Goal: Contribute content

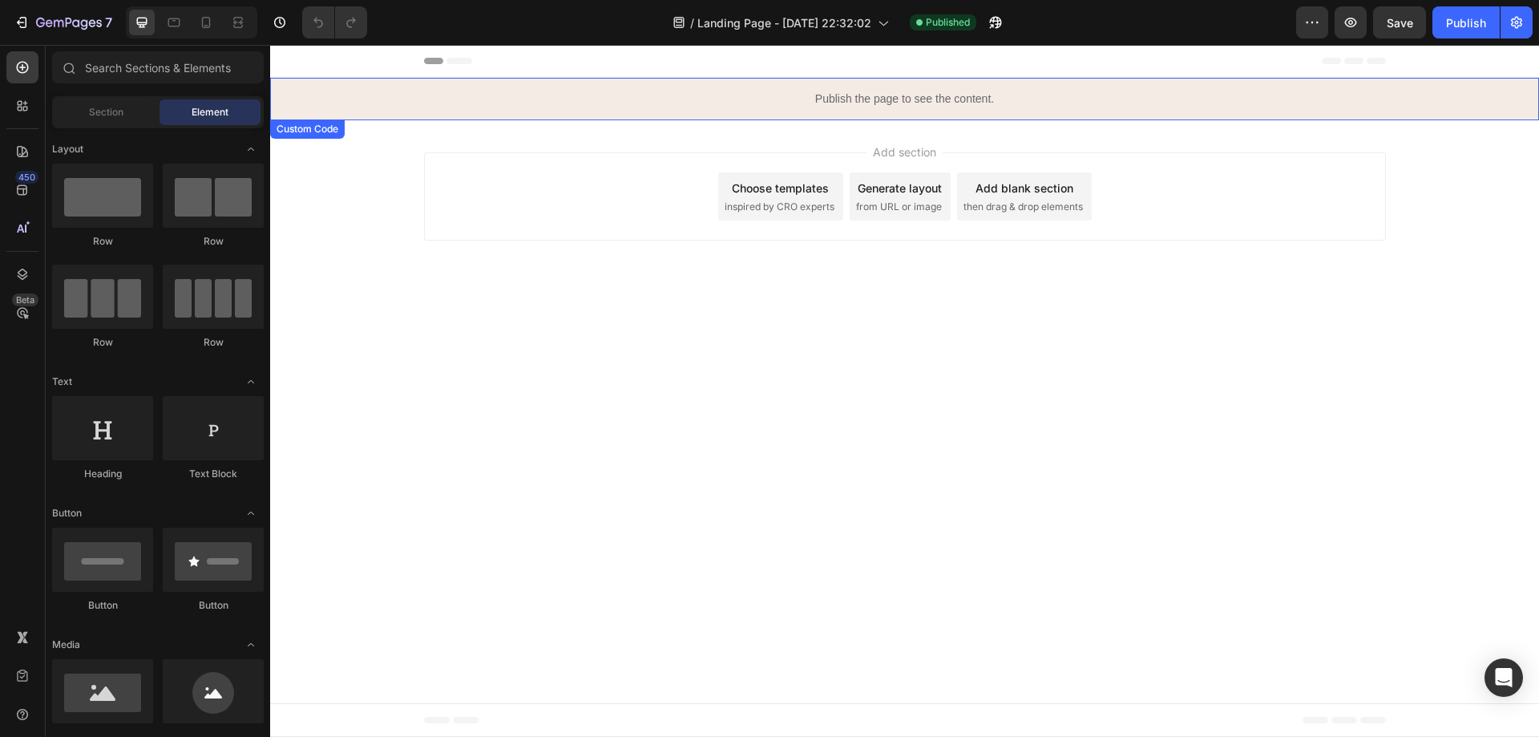
click at [776, 107] on p "Publish the page to see the content." at bounding box center [904, 99] width 1269 height 17
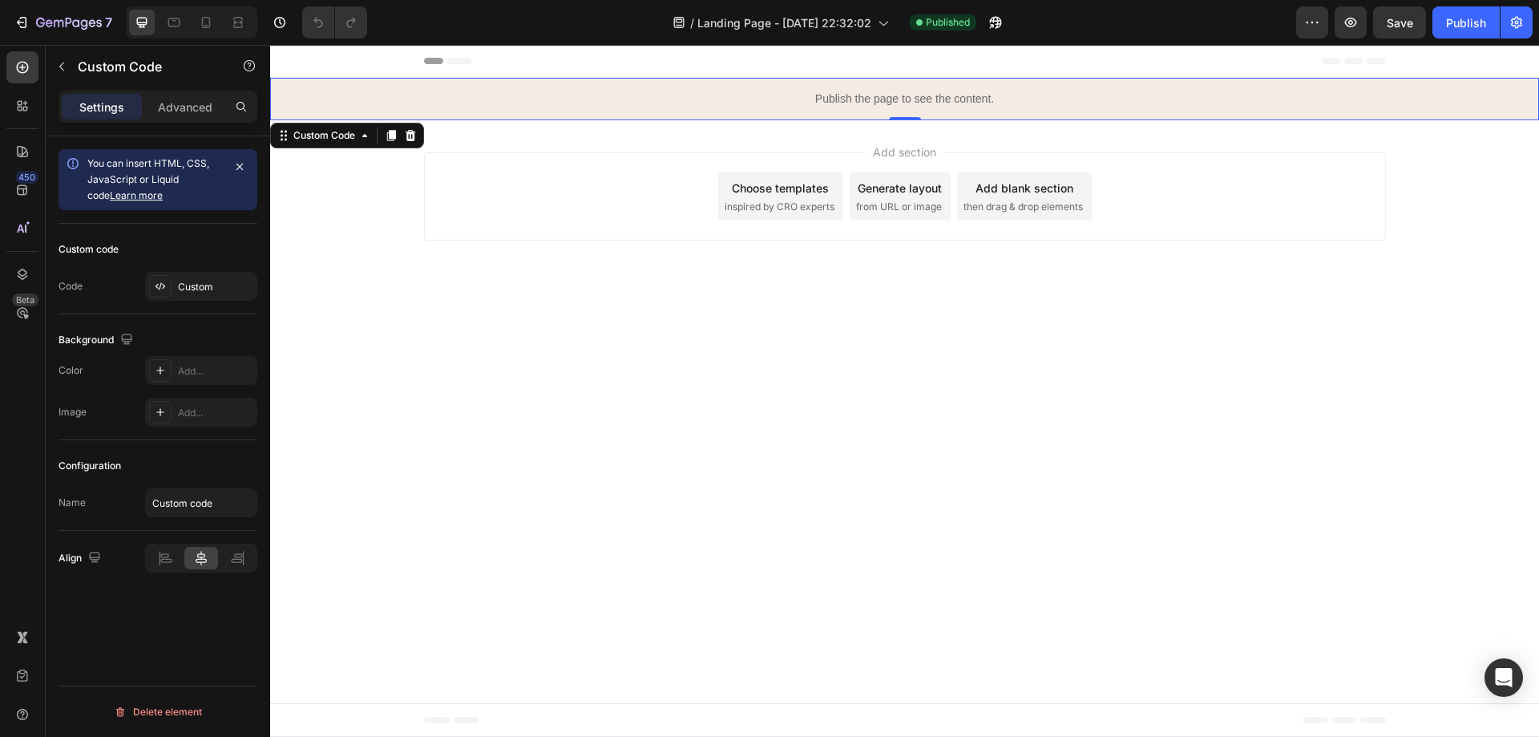
click at [869, 90] on div "Publish the page to see the content." at bounding box center [904, 99] width 1269 height 42
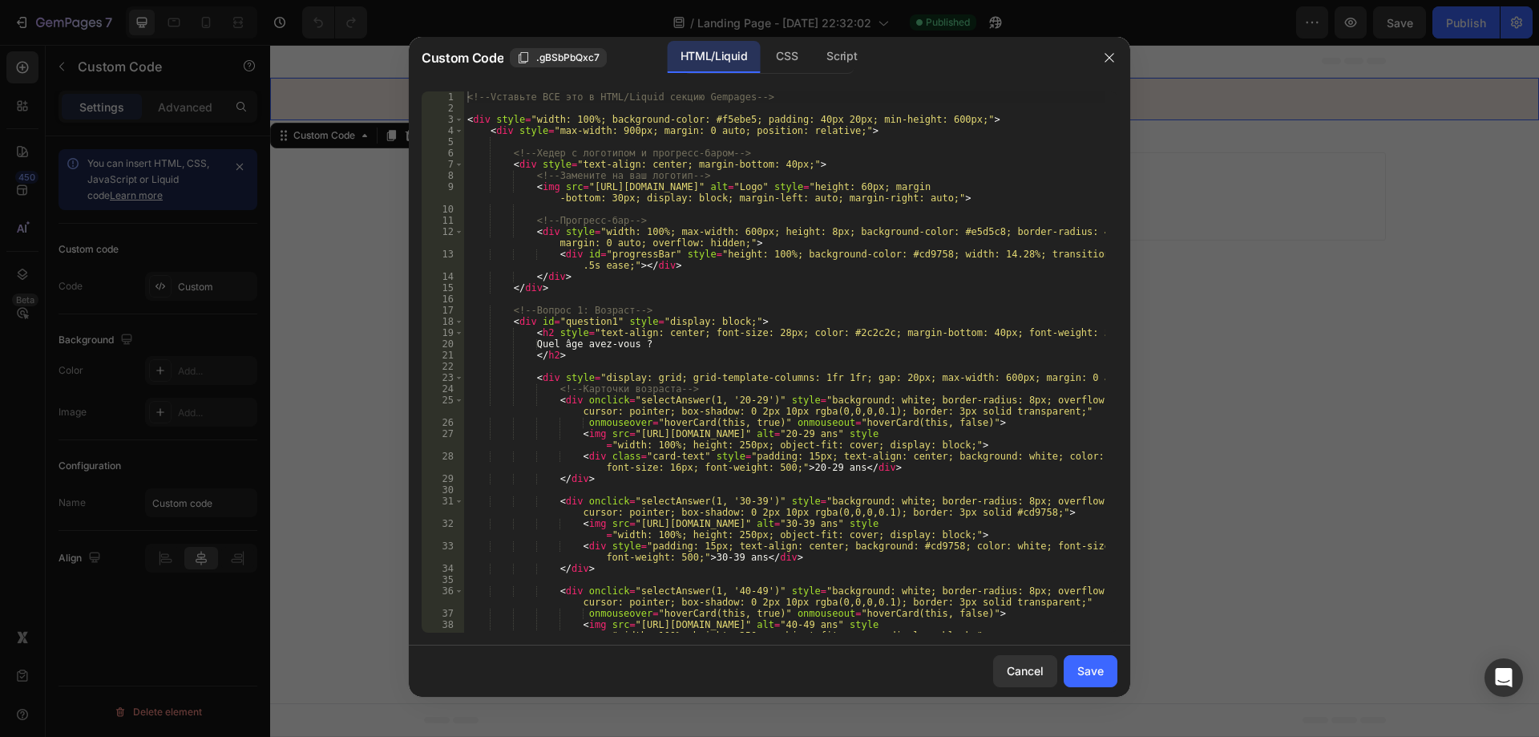
click at [688, 241] on div "<!-- Vставьте ВСЕ это в HTML/Liquid секцию Gempages --> < div style = "width: 1…" at bounding box center [784, 378] width 641 height 575
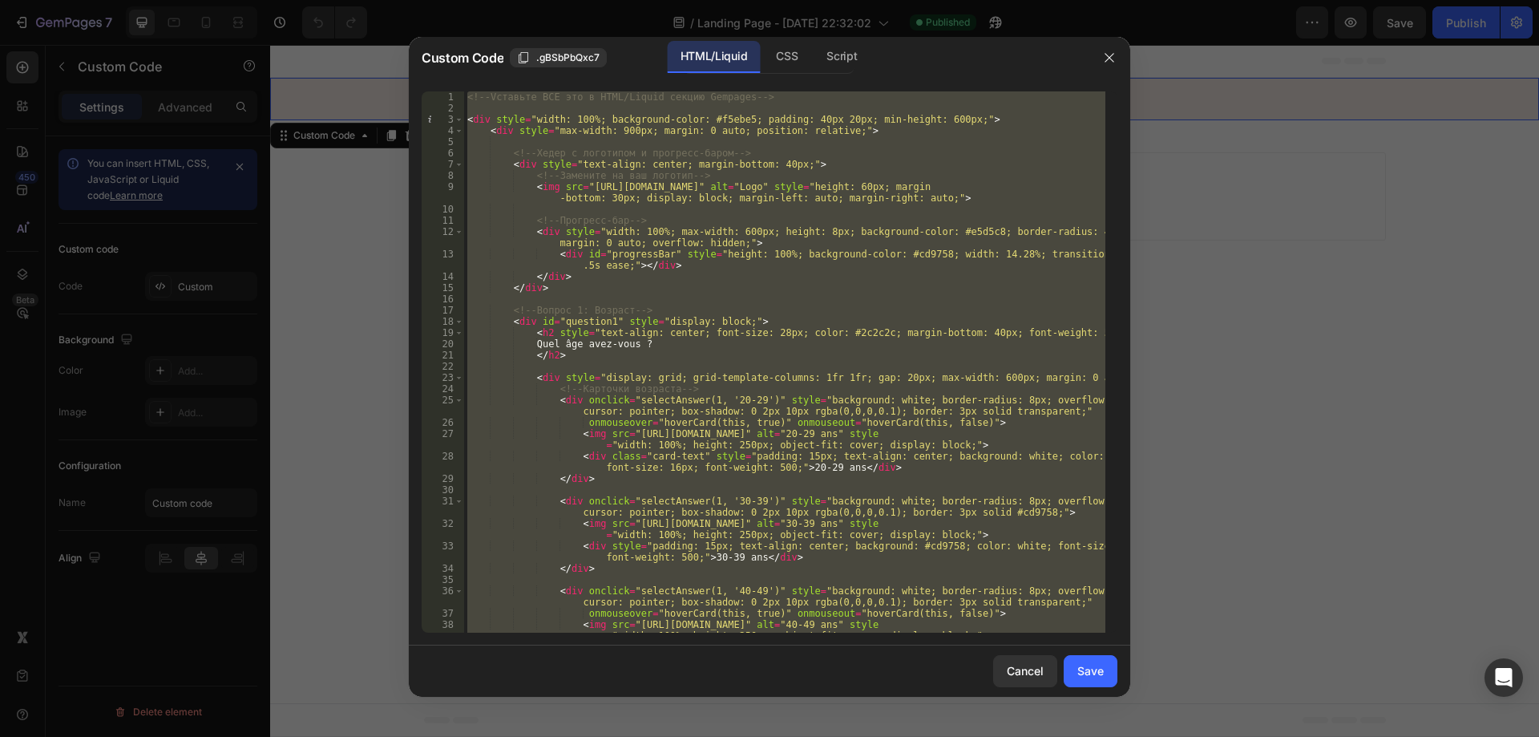
paste textarea
type textarea "</script>"
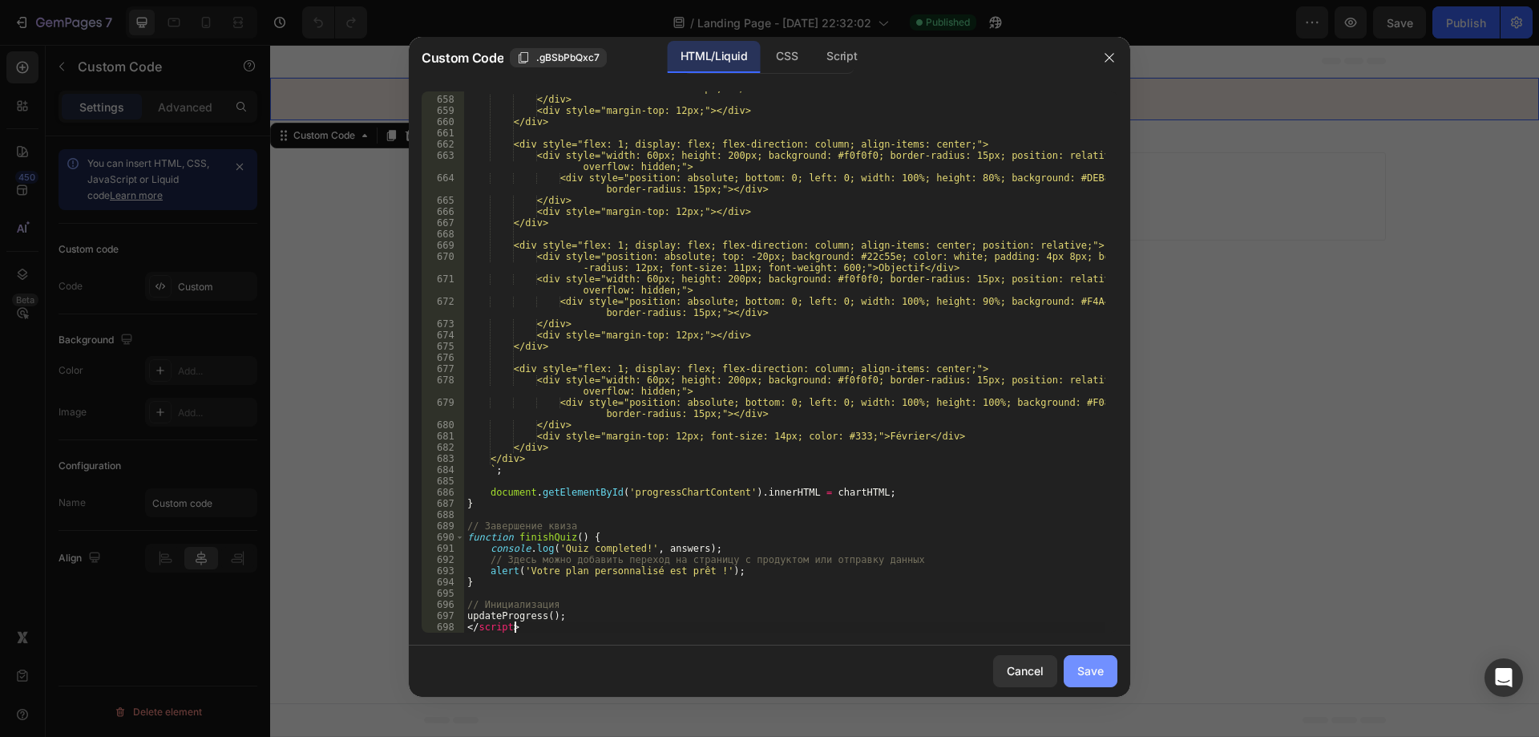
click at [1079, 677] on div "Save" at bounding box center [1090, 670] width 26 height 17
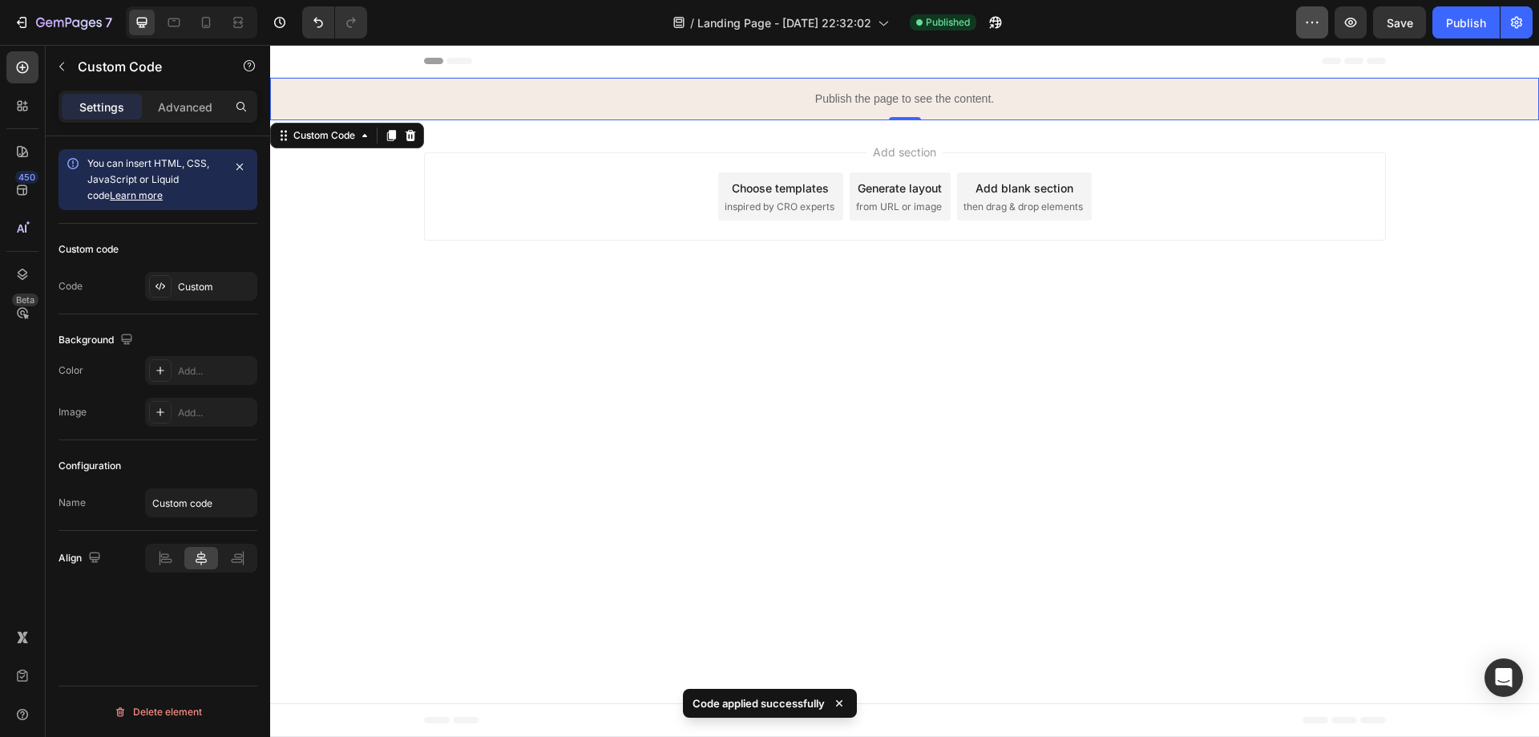
click at [1311, 25] on icon "button" at bounding box center [1312, 22] width 16 height 16
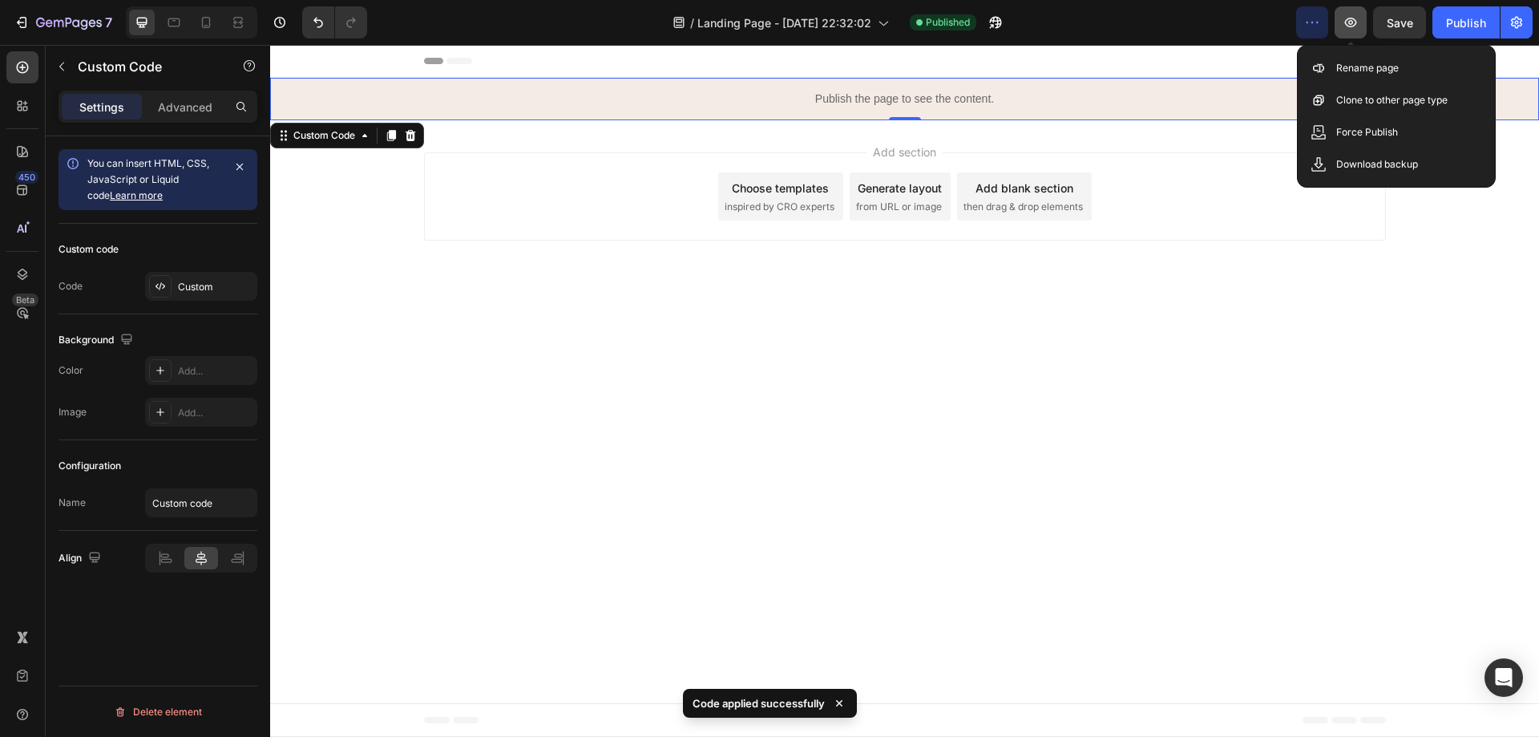
click at [1352, 19] on icon "button" at bounding box center [1351, 22] width 16 height 16
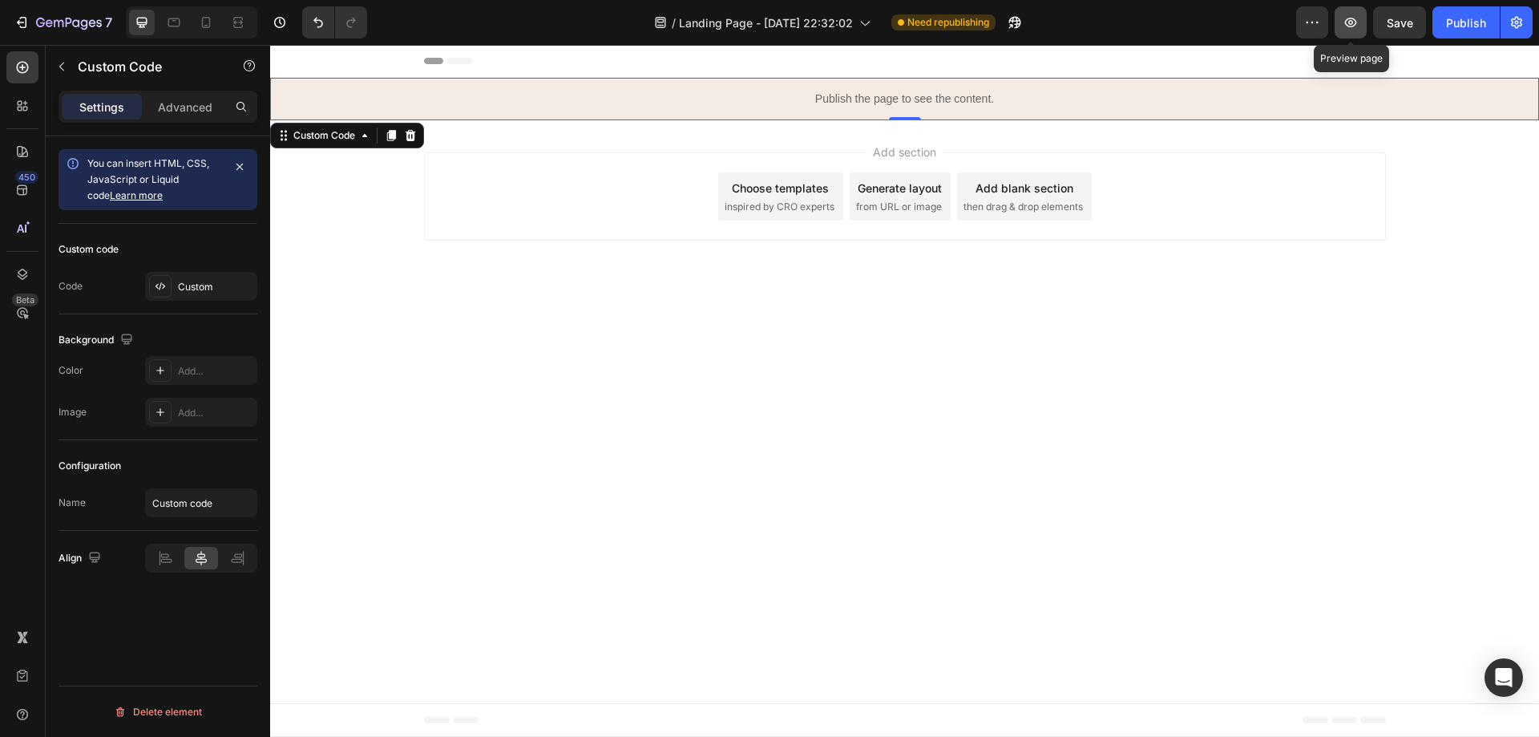
click at [1352, 19] on icon "button" at bounding box center [1351, 22] width 16 height 16
click at [754, 91] on p "Publish the page to see the content." at bounding box center [904, 99] width 1269 height 17
click at [755, 89] on div "Publish the page to see the content." at bounding box center [904, 99] width 1269 height 42
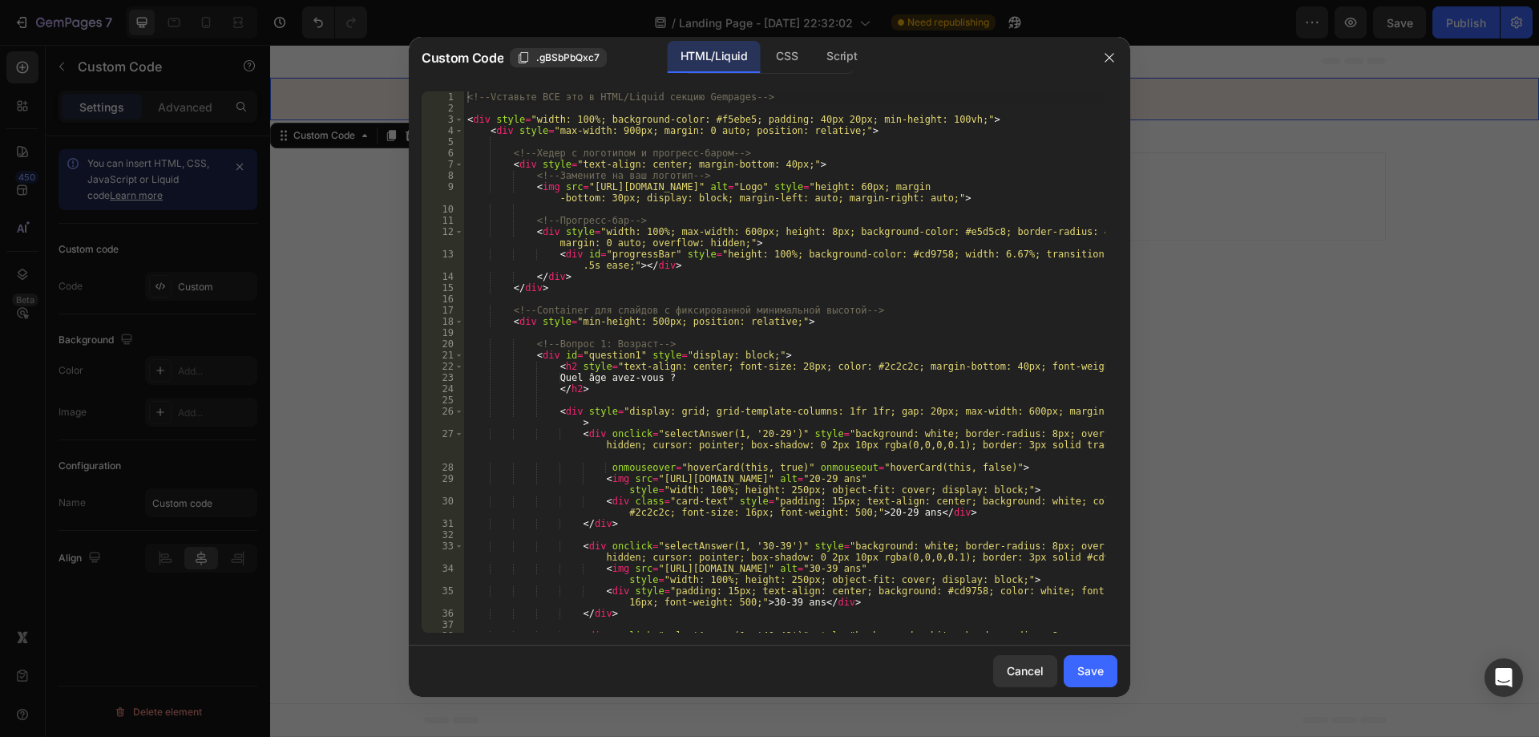
click at [730, 244] on div "<!-- Vставьте ВСЕ это в HTML/Liquid секцию Gempages --> < div style = "width: 1…" at bounding box center [784, 378] width 641 height 575
paste textarea
type textarea "</script>"
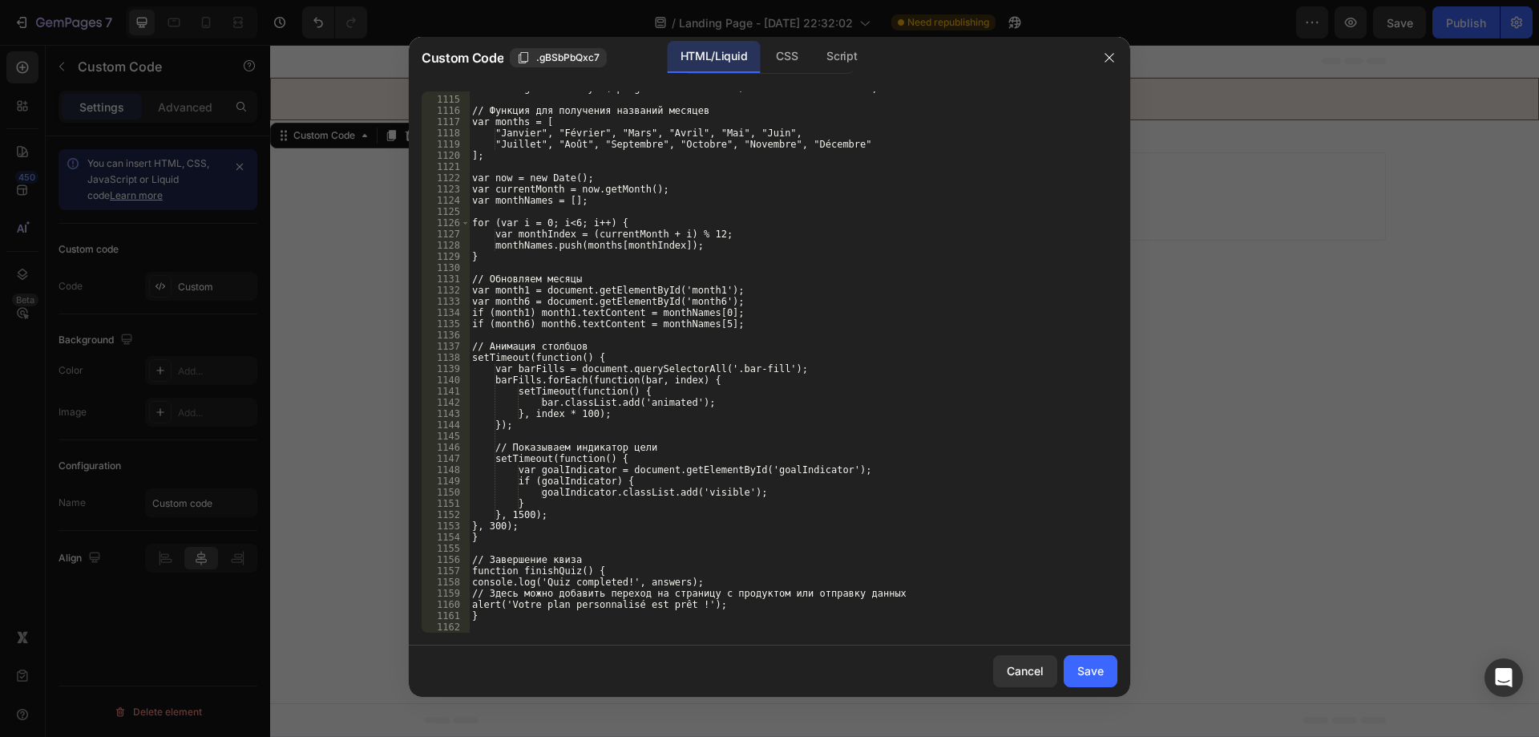
scroll to position [14083, 0]
click at [1098, 681] on button "Save" at bounding box center [1091, 671] width 54 height 32
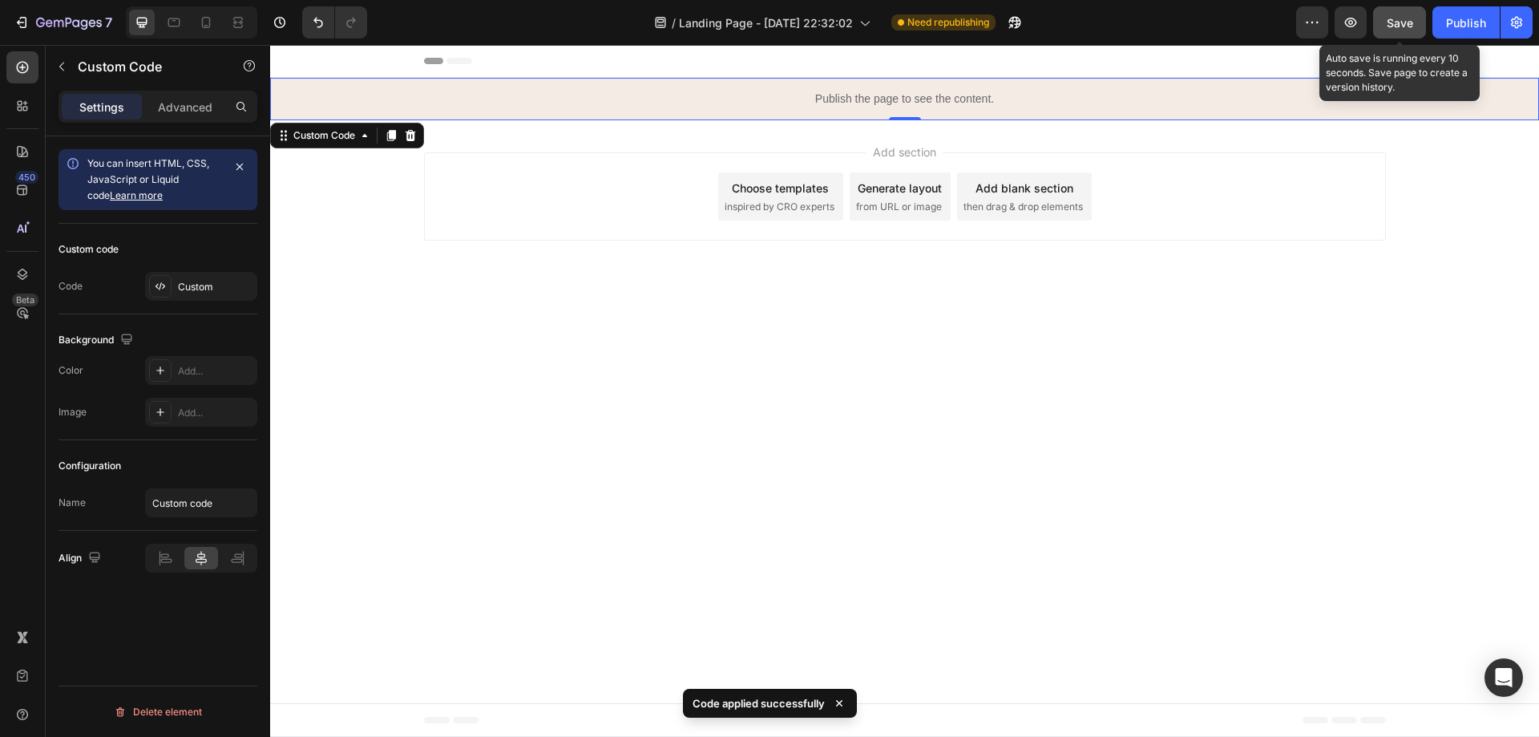
click at [1401, 37] on button "Save" at bounding box center [1399, 22] width 53 height 32
click at [1351, 27] on icon "button" at bounding box center [1351, 22] width 16 height 16
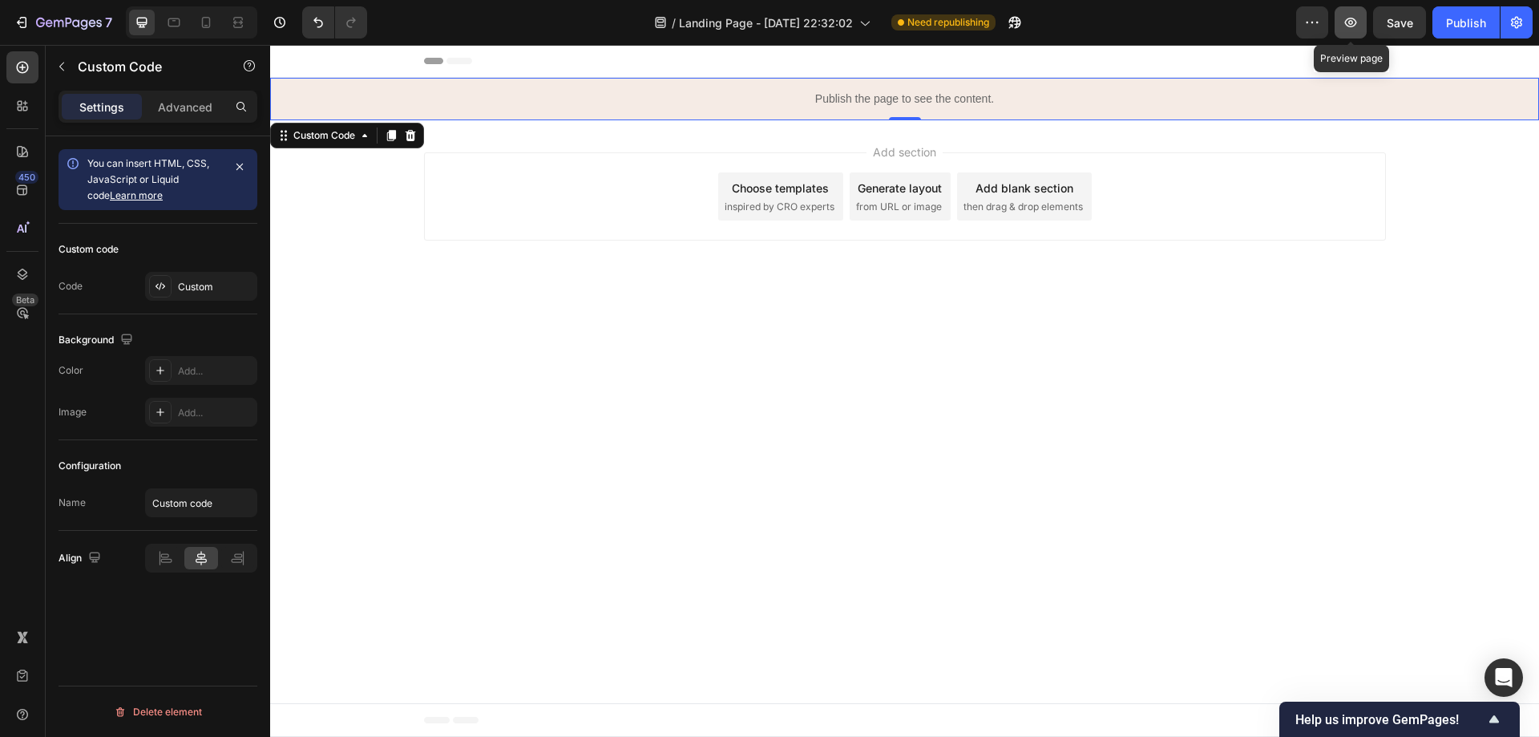
click at [1353, 18] on icon "button" at bounding box center [1351, 23] width 12 height 10
click at [1354, 29] on icon "button" at bounding box center [1351, 22] width 16 height 16
click at [46, 36] on button "7" at bounding box center [62, 22] width 113 height 32
